Goal: Task Accomplishment & Management: Complete application form

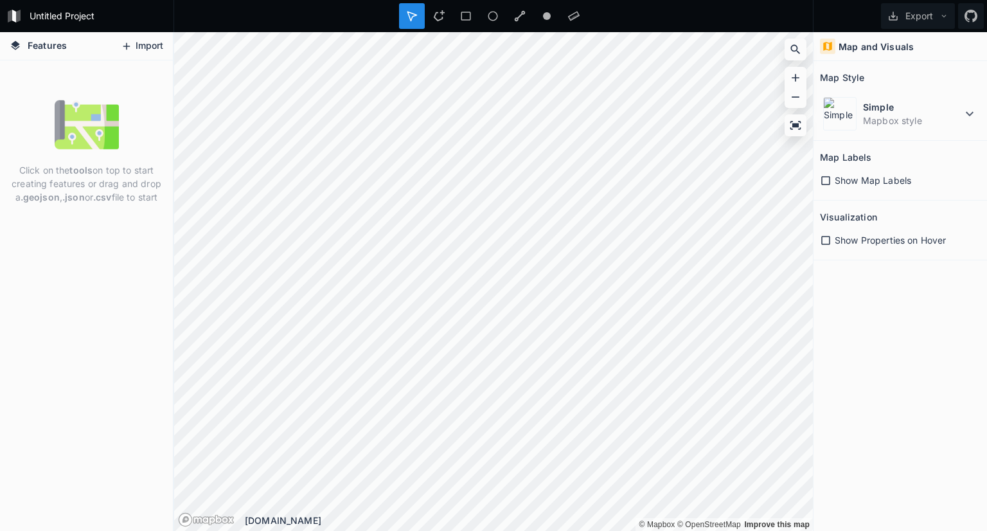
click at [145, 46] on button "Import" at bounding box center [141, 46] width 55 height 21
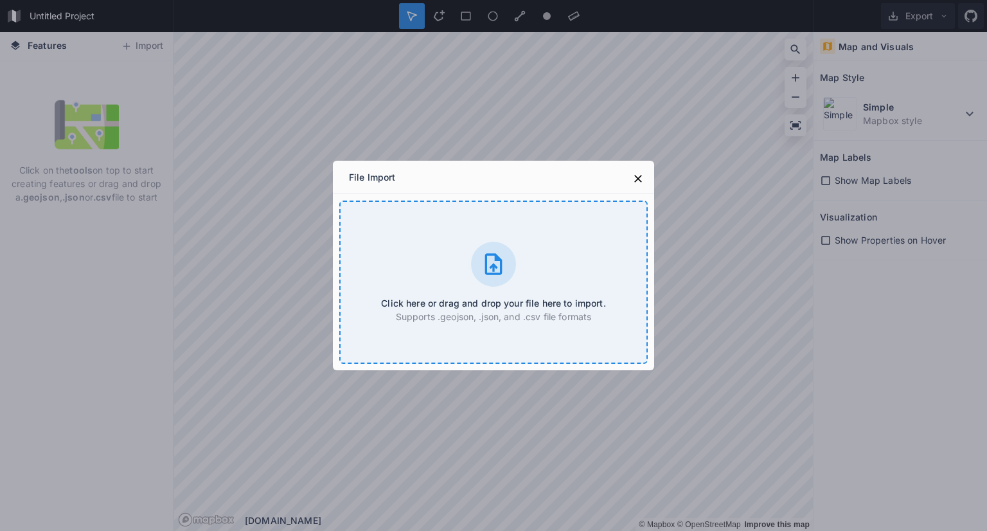
click at [515, 258] on div at bounding box center [493, 264] width 45 height 45
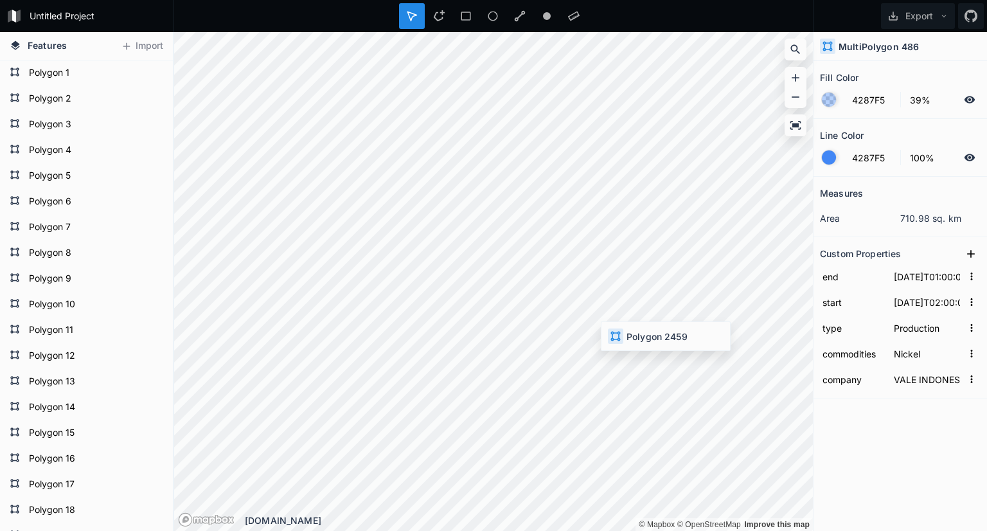
type input "[DATE]T01:00:00"
type input "EMAS HIJAU JAYA"
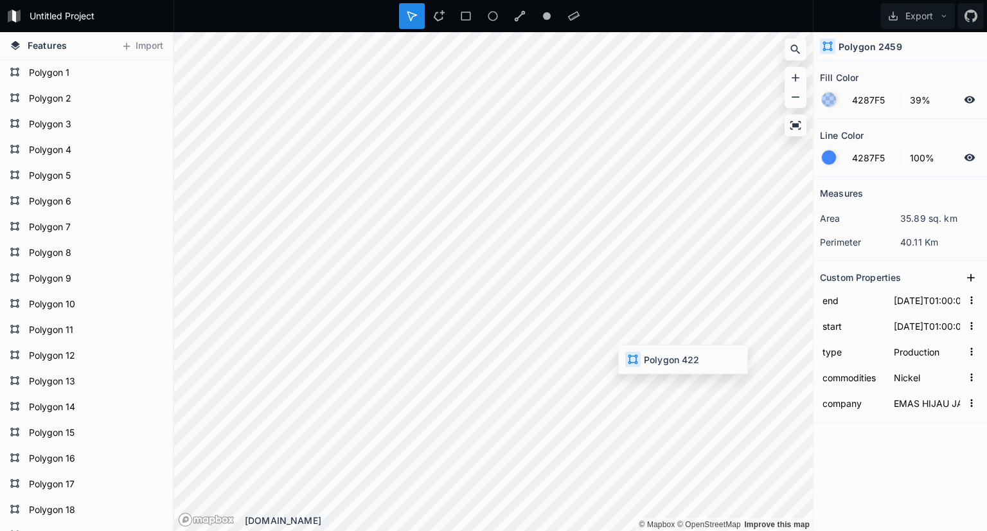
type input "[DATE]T02:00:00"
type input "[DATE]T01:00:00"
type input "SULAWESI CAHAYA MINERAL"
type input "[DATE]T01:00:00"
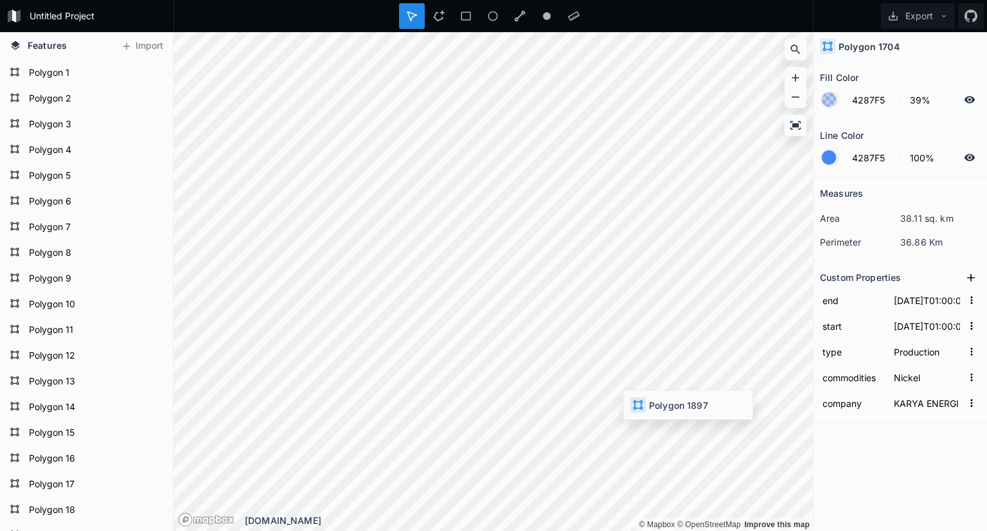
type input "ENERGI PRIMA SENTOSA"
type input "[DATE]T18:00:00"
type input "BUKIT MAKMUR ISTINDO NIKELTAMA"
type input "[DATE]T02:00:00"
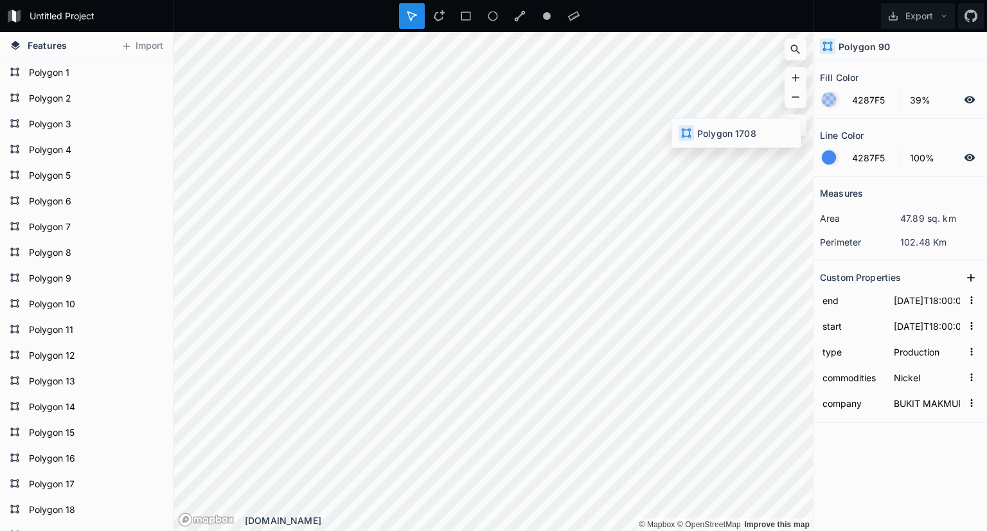
type input "[DATE]T02:00:00"
type input "BANGGAI KENCANA PERMAI"
type input "[DATE]T18:00:00"
type input "[DATE]T19:00:00"
type input "BUMI MAKMUR GEMILANG"
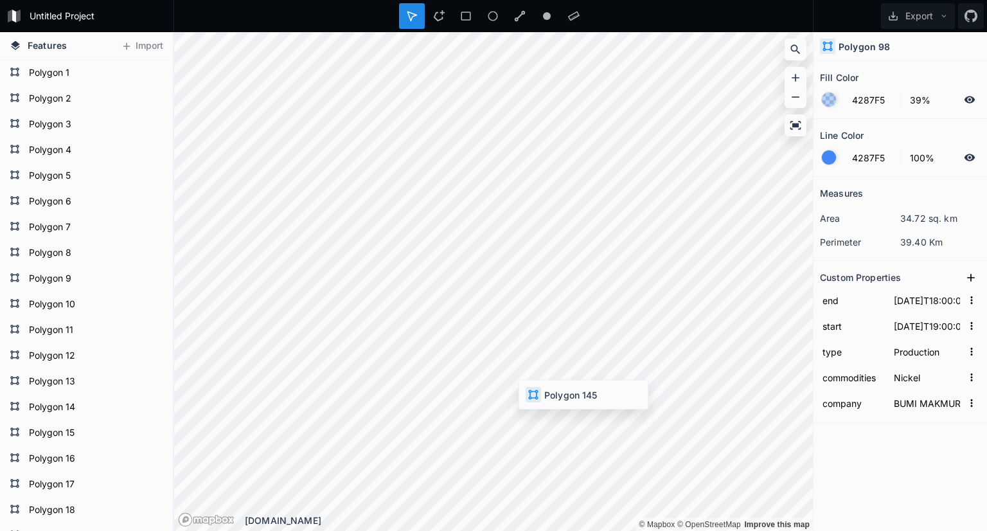
type input "[DATE]T19:00:00"
type input "Copper"
type input "[PERSON_NAME]"
